Goal: Task Accomplishment & Management: Manage account settings

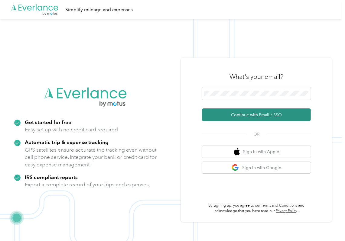
click at [216, 114] on button "Continue with Email / SSO" at bounding box center [256, 114] width 109 height 13
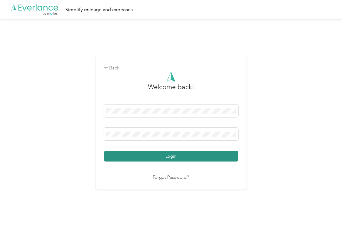
click at [138, 153] on button "Login" at bounding box center [171, 156] width 134 height 11
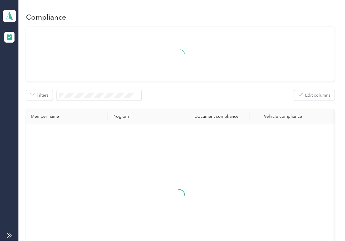
click at [213, 95] on div "Filters Edit columns" at bounding box center [180, 95] width 308 height 11
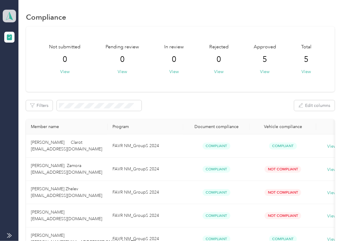
click at [10, 14] on polygon at bounding box center [10, 16] width 3 height 8
click at [31, 61] on div "Log out" at bounding box center [19, 62] width 23 height 6
